Goal: Task Accomplishment & Management: Use online tool/utility

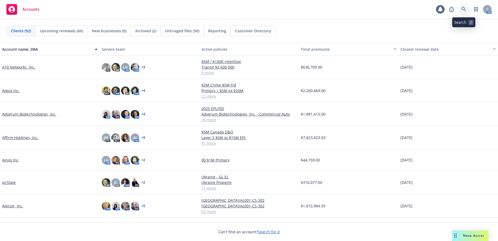
click at [464, 8] on icon at bounding box center [463, 9] width 5 height 5
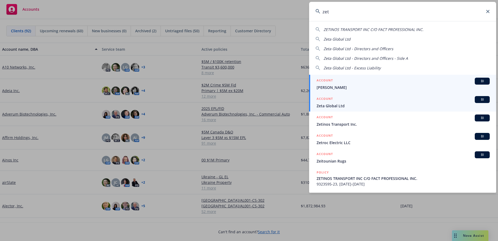
type input "zet"
click at [333, 105] on span "Zeta Global Ltd" at bounding box center [402, 106] width 173 height 6
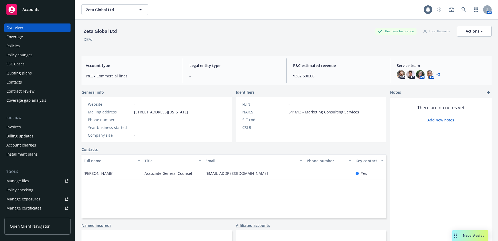
click at [13, 127] on div "Invoices" at bounding box center [13, 127] width 14 height 9
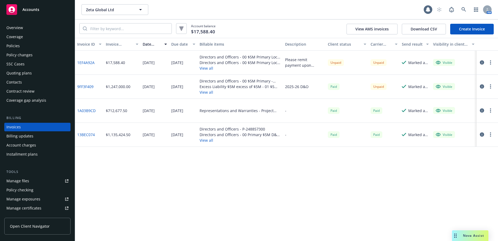
click at [88, 63] on link "1EF4A92A" at bounding box center [85, 63] width 17 height 6
click at [469, 29] on link "Create Invoice" at bounding box center [472, 29] width 44 height 11
